Goal: Find specific page/section: Find specific page/section

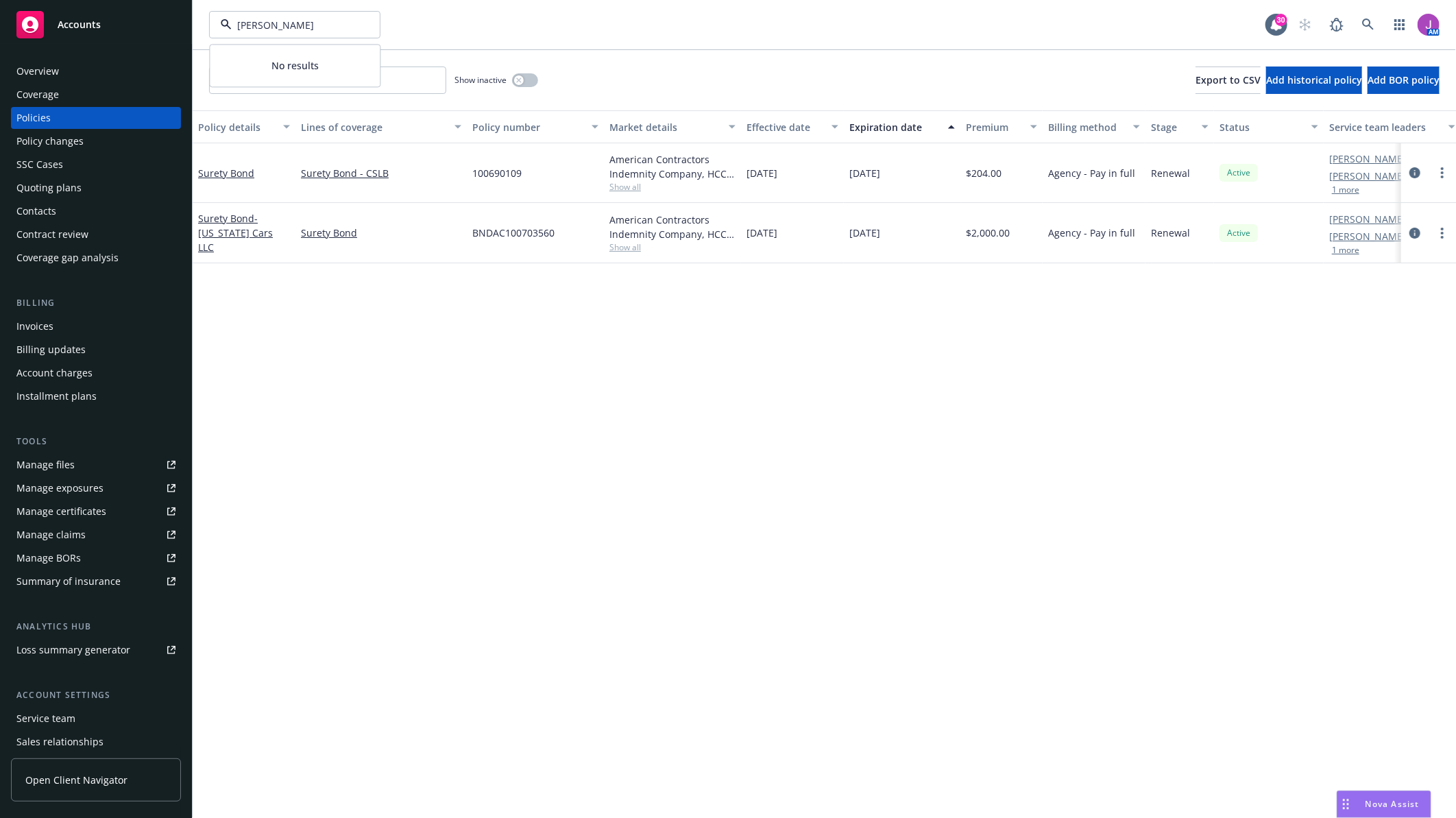
type input "[PERSON_NAME] drink"
click at [265, 28] on input "[PERSON_NAME] drink" at bounding box center [292, 25] width 121 height 15
click at [273, 30] on span "[US_STATE] Cars, L.L.C.; ProFilms [US_STATE], LLC" at bounding box center [280, 25] width 118 height 15
type input "elli"
click at [1355, 22] on link at bounding box center [1368, 25] width 28 height 28
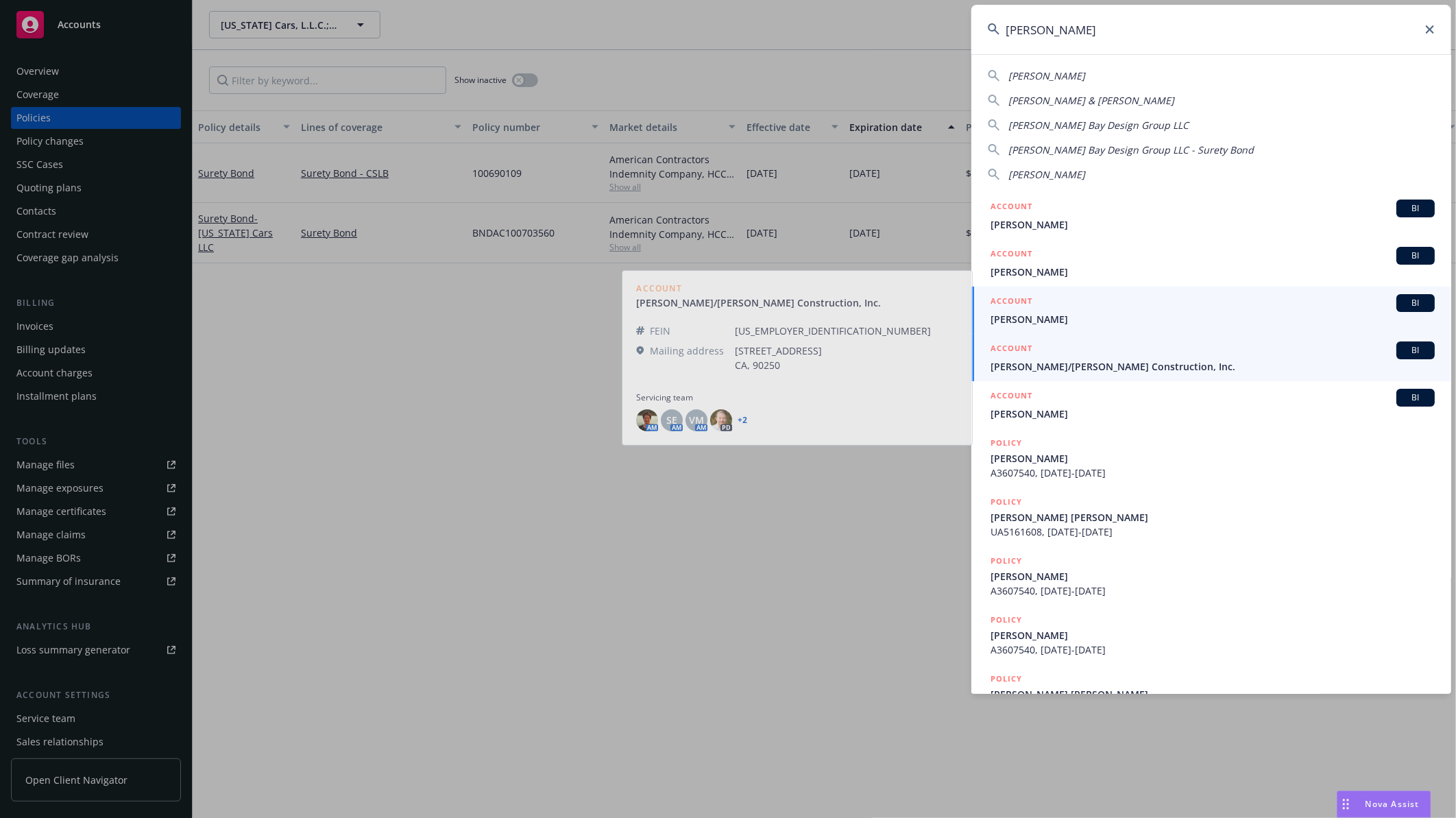
type input "[PERSON_NAME]"
click at [1051, 357] on div "ACCOUNT BI" at bounding box center [1213, 350] width 444 height 18
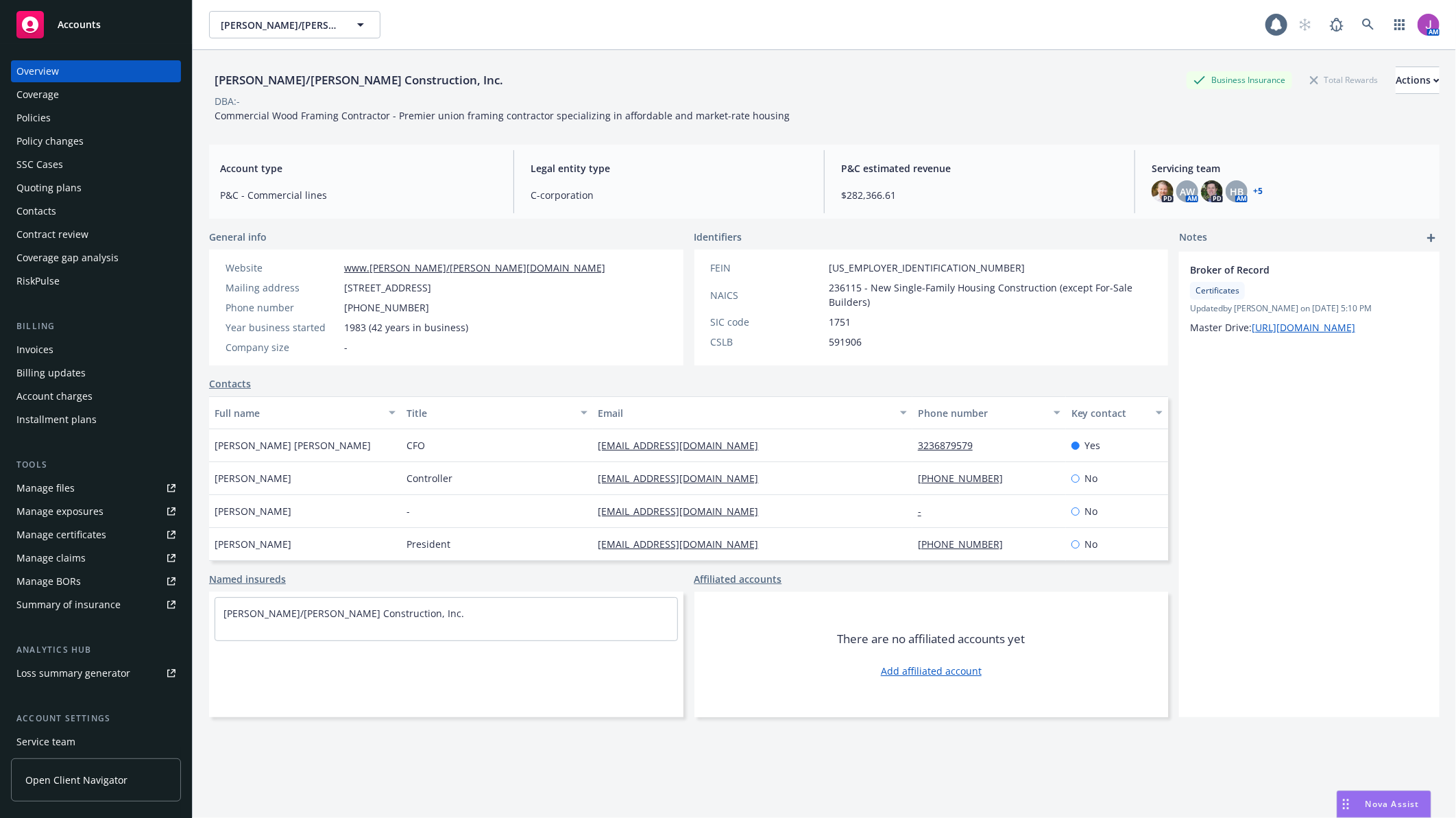
click at [65, 122] on div "Policies" at bounding box center [95, 118] width 159 height 22
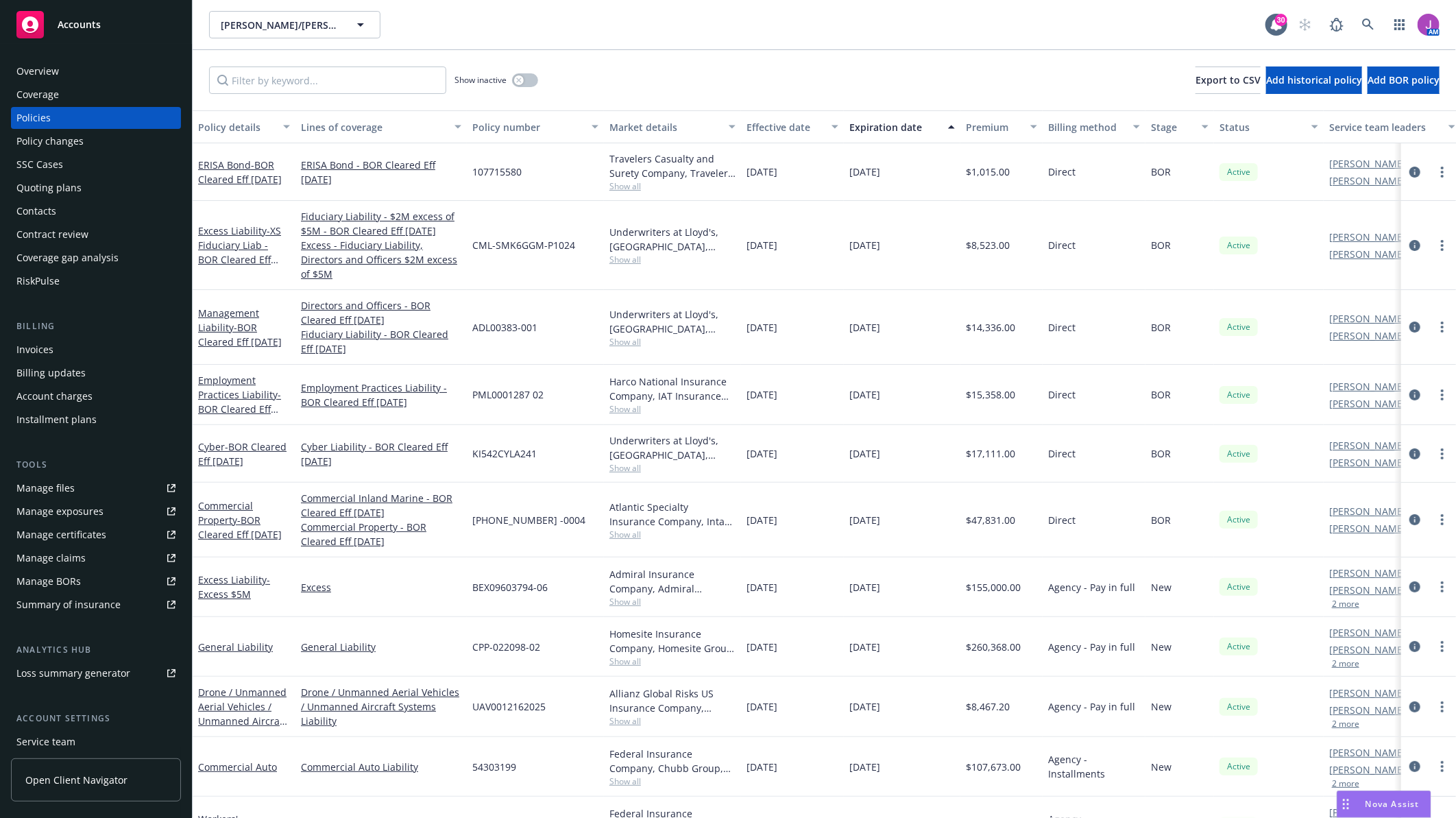
click at [45, 183] on div "Quoting plans" at bounding box center [48, 187] width 65 height 22
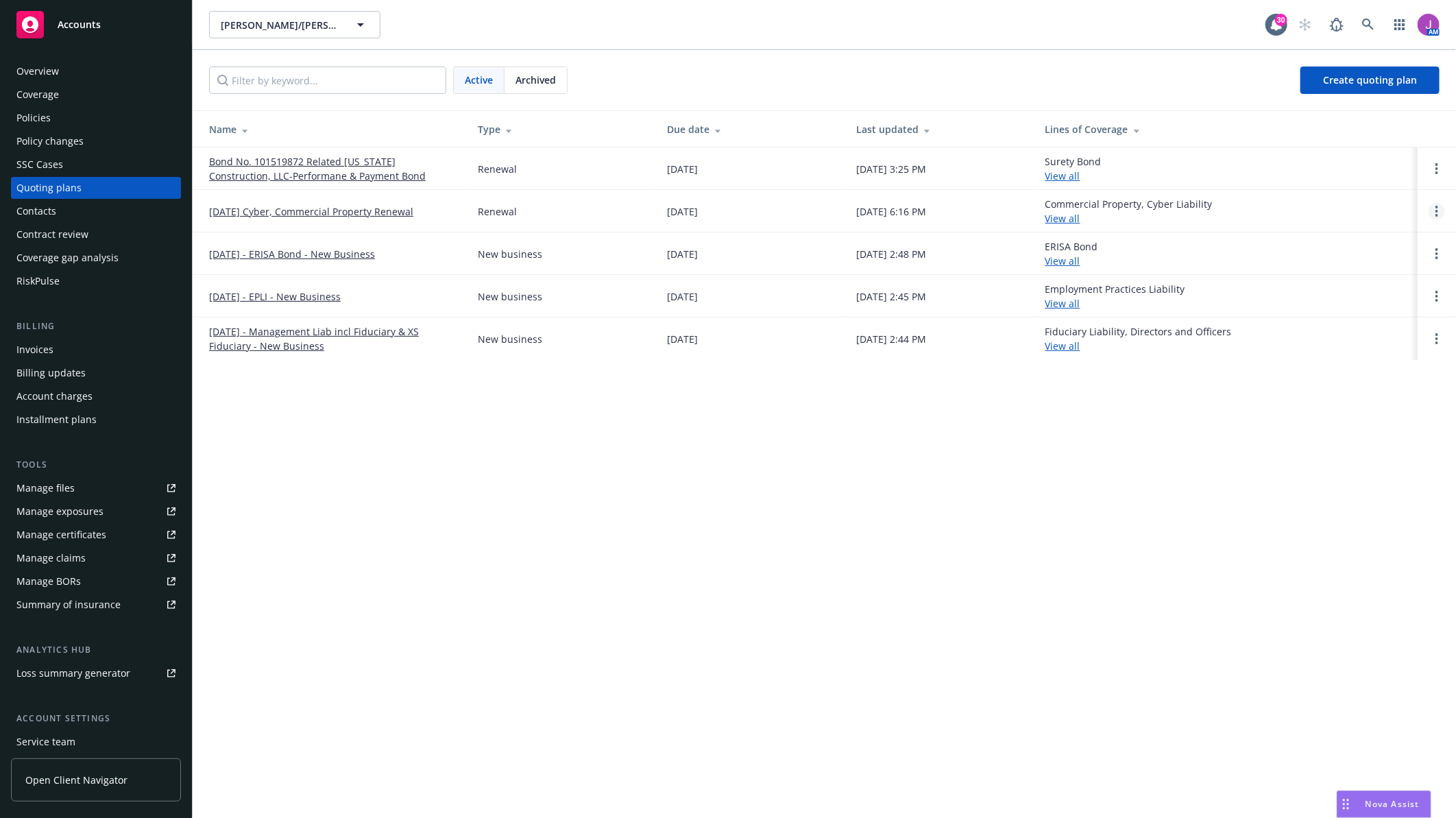
click at [1431, 211] on link "Open options" at bounding box center [1436, 210] width 16 height 16
click at [1362, 114] on span "Copy logging email" at bounding box center [1366, 118] width 120 height 13
